Goal: Task Accomplishment & Management: Complete application form

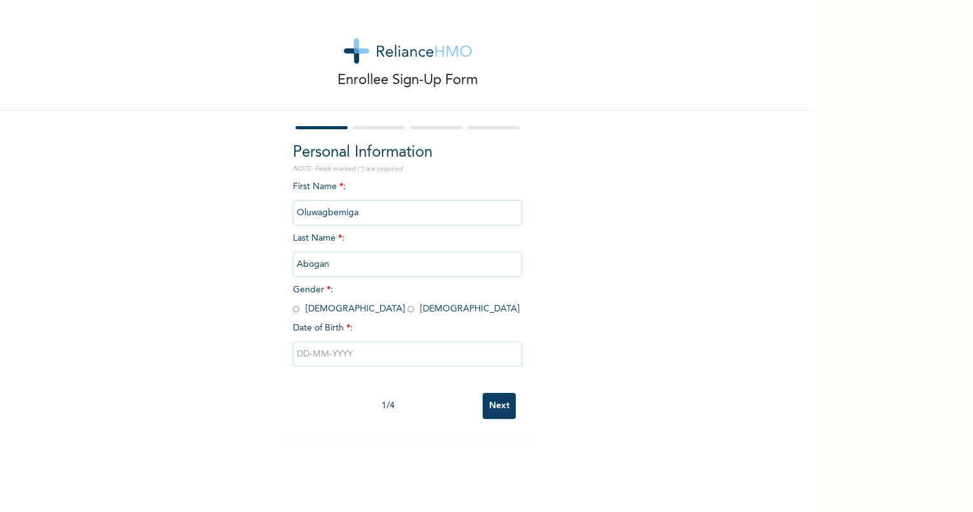
click at [293, 308] on input "radio" at bounding box center [296, 309] width 6 height 12
radio input "true"
click at [339, 356] on input "text" at bounding box center [407, 353] width 229 height 25
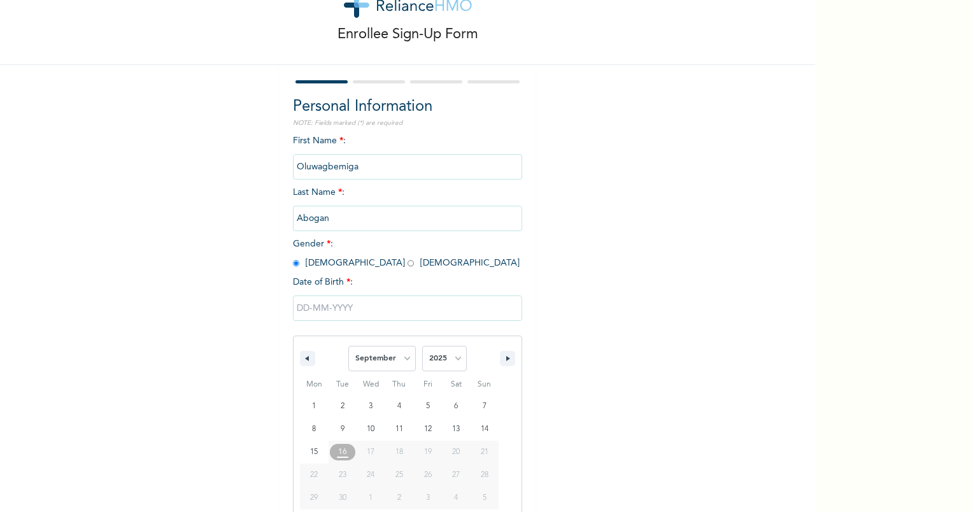
scroll to position [66, 0]
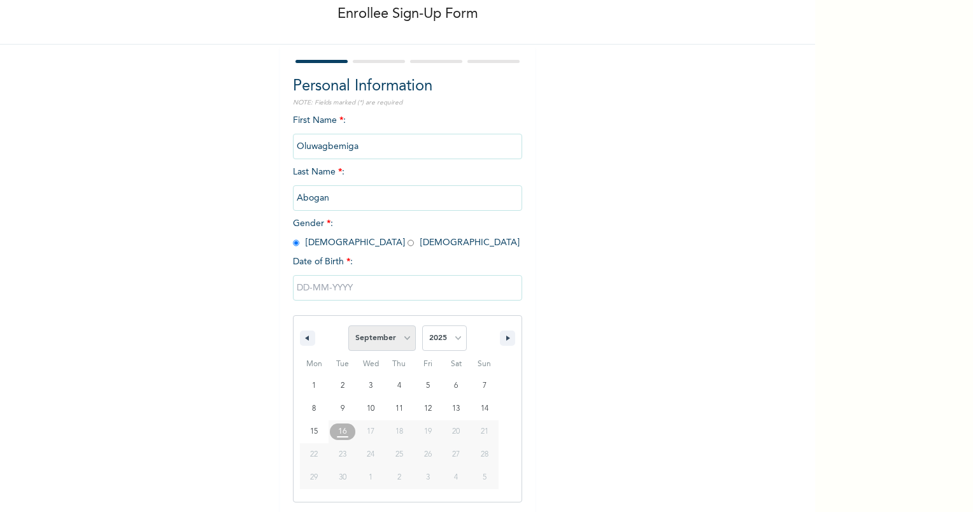
click at [391, 342] on select "January February March April May June July August September October November De…" at bounding box center [381, 337] width 67 height 25
select select "5"
click at [348, 325] on select "January February March April May June July August September October November De…" at bounding box center [381, 337] width 67 height 25
click at [442, 336] on select "2025 2024 2023 2022 2021 2020 2019 2018 2017 2016 2015 2014 2013 2012 2011 2010…" at bounding box center [444, 337] width 45 height 25
select select "1994"
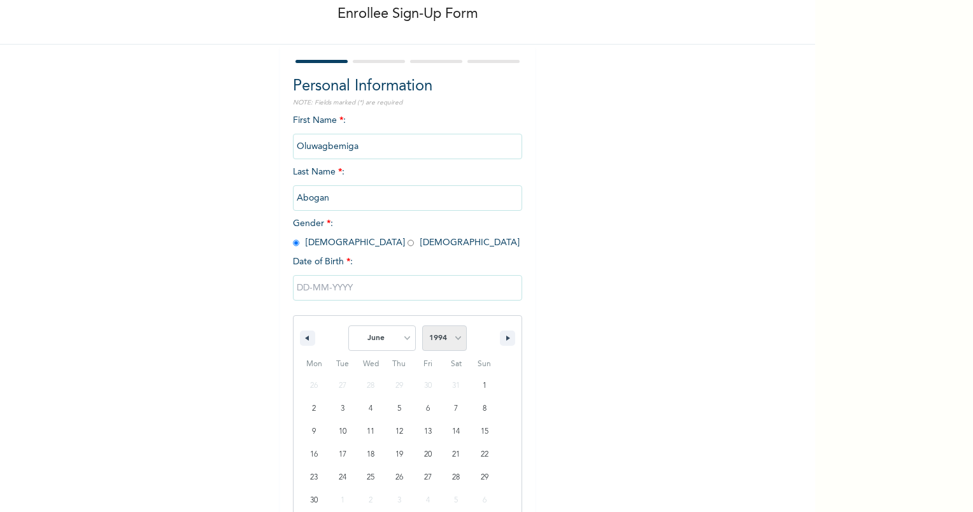
click at [422, 325] on select "2025 2024 2023 2022 2021 2020 2019 2018 2017 2016 2015 2014 2013 2012 2011 2010…" at bounding box center [444, 337] width 45 height 25
type input "[DATE]"
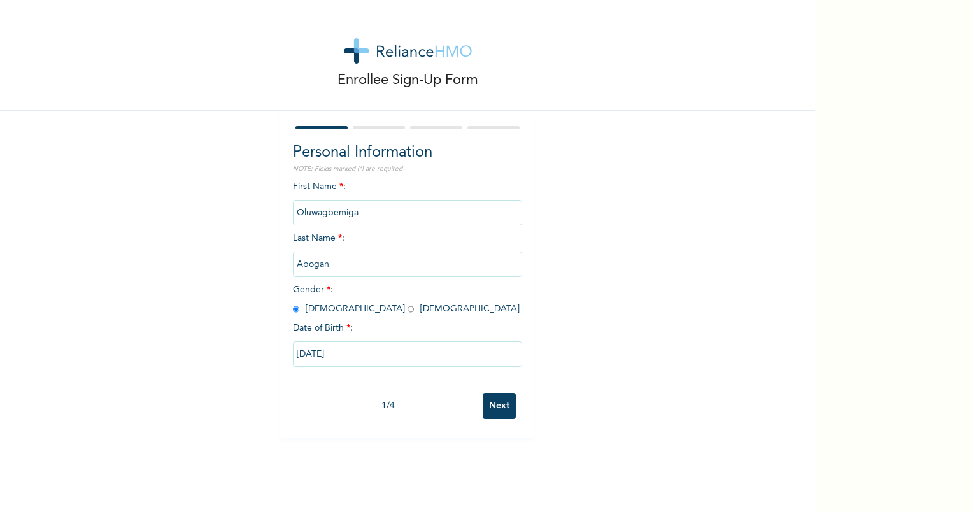
click at [507, 407] on input "Next" at bounding box center [498, 406] width 33 height 26
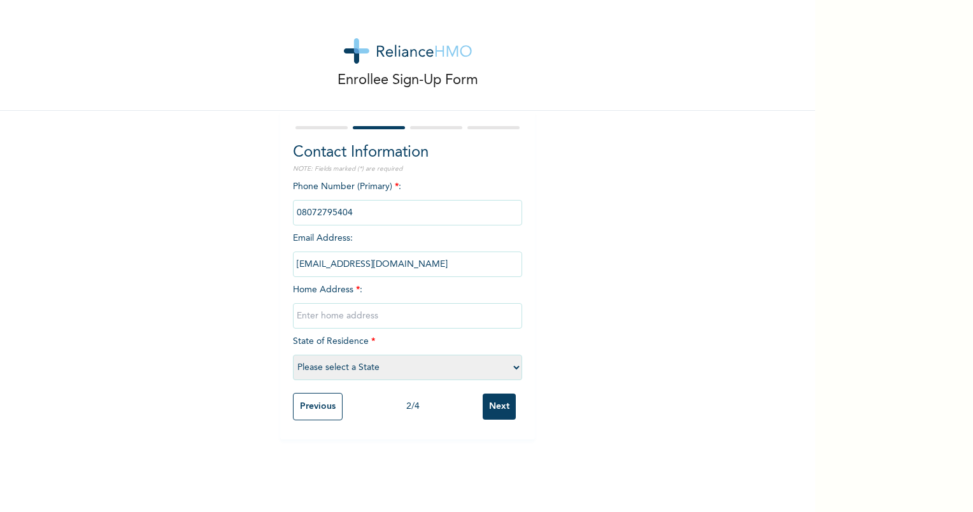
click at [369, 317] on input "text" at bounding box center [407, 315] width 229 height 25
type input "11\[GEOGRAPHIC_DATA]"
click at [328, 364] on select "Please select a State [PERSON_NAME] (FCT) [PERSON_NAME] Ibom [GEOGRAPHIC_DATA] …" at bounding box center [407, 367] width 229 height 25
select select "25"
click at [293, 355] on select "Please select a State [PERSON_NAME] (FCT) [PERSON_NAME] Ibom [GEOGRAPHIC_DATA] …" at bounding box center [407, 367] width 229 height 25
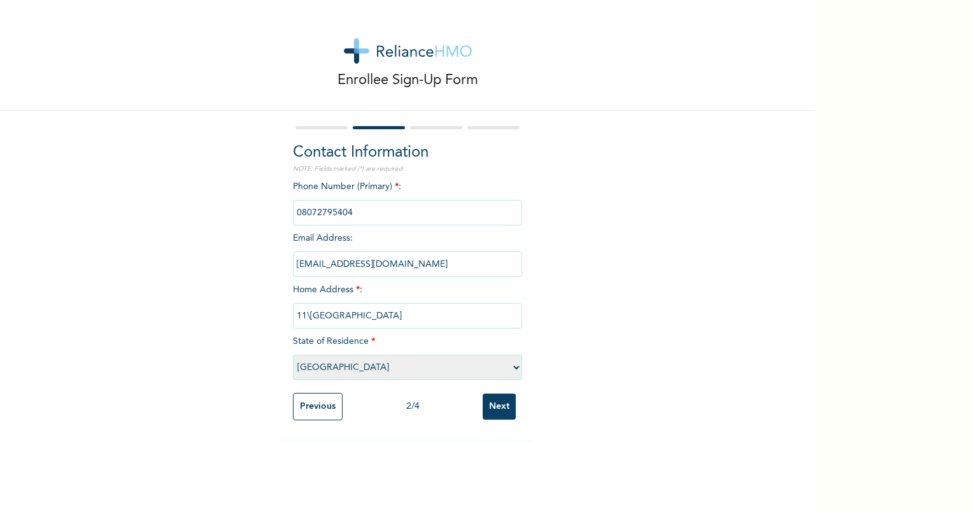
click at [453, 313] on input "11\[GEOGRAPHIC_DATA]" at bounding box center [407, 315] width 229 height 25
type input "11\[STREET_ADDRESS]"
click at [488, 402] on input "Next" at bounding box center [498, 406] width 33 height 26
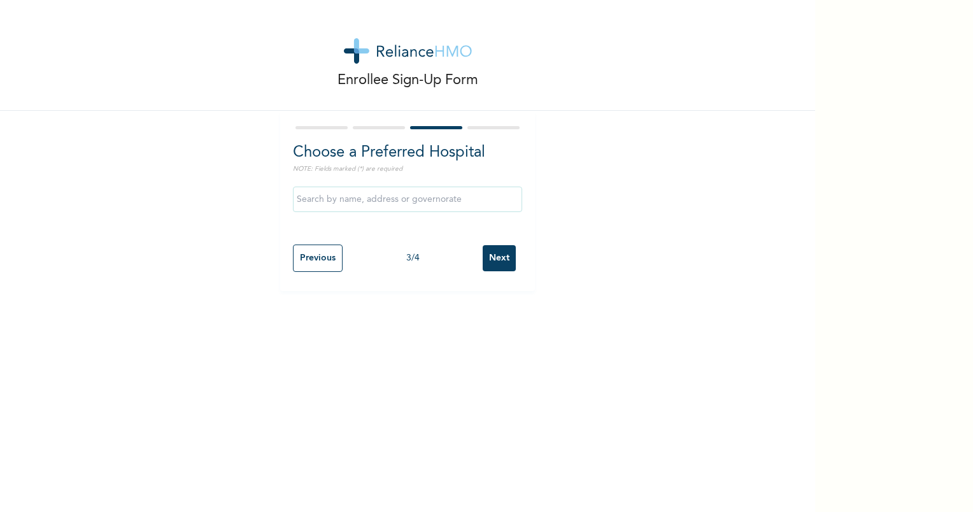
click at [332, 199] on input "text" at bounding box center [407, 199] width 229 height 25
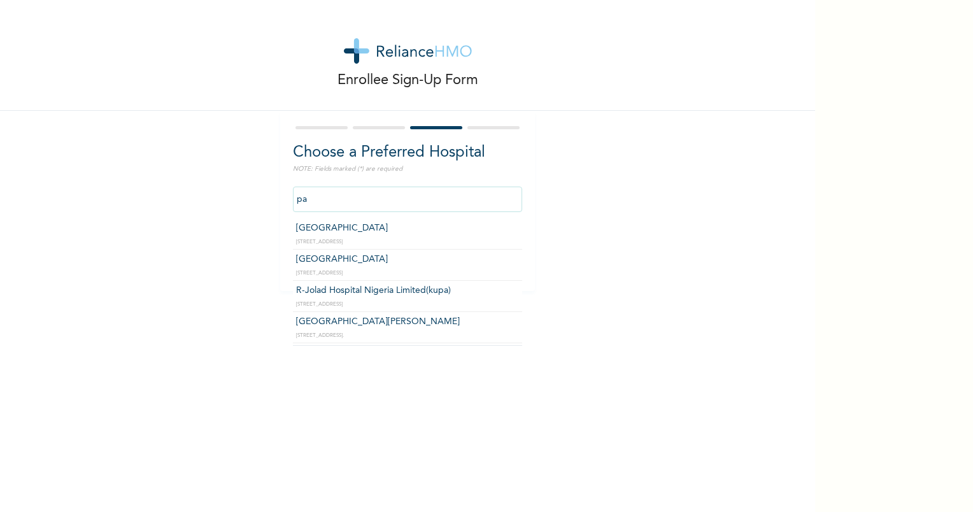
type input "p"
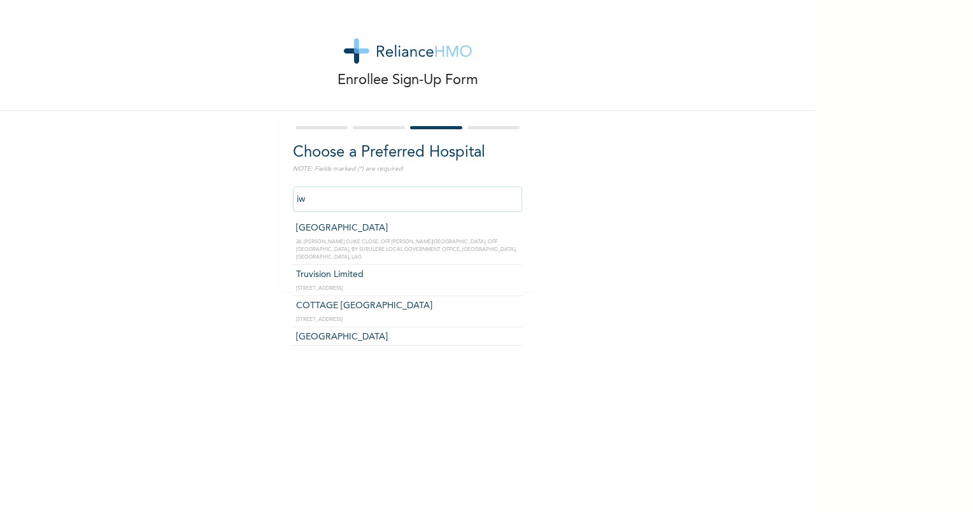
type input "i"
